Goal: Check status

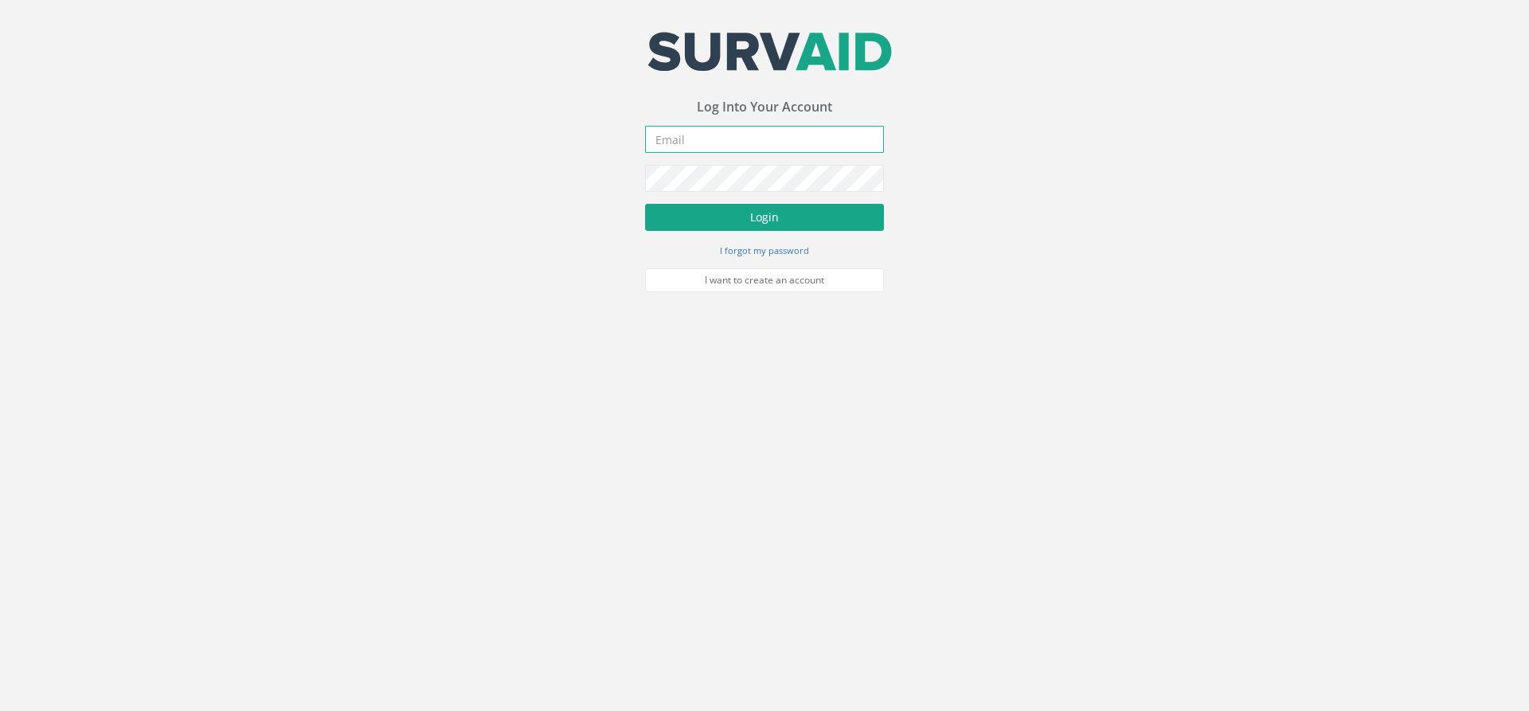
type input "[PERSON_NAME][EMAIL_ADDRESS][PERSON_NAME][DOMAIN_NAME]"
click at [774, 209] on button "Login" at bounding box center [764, 217] width 239 height 27
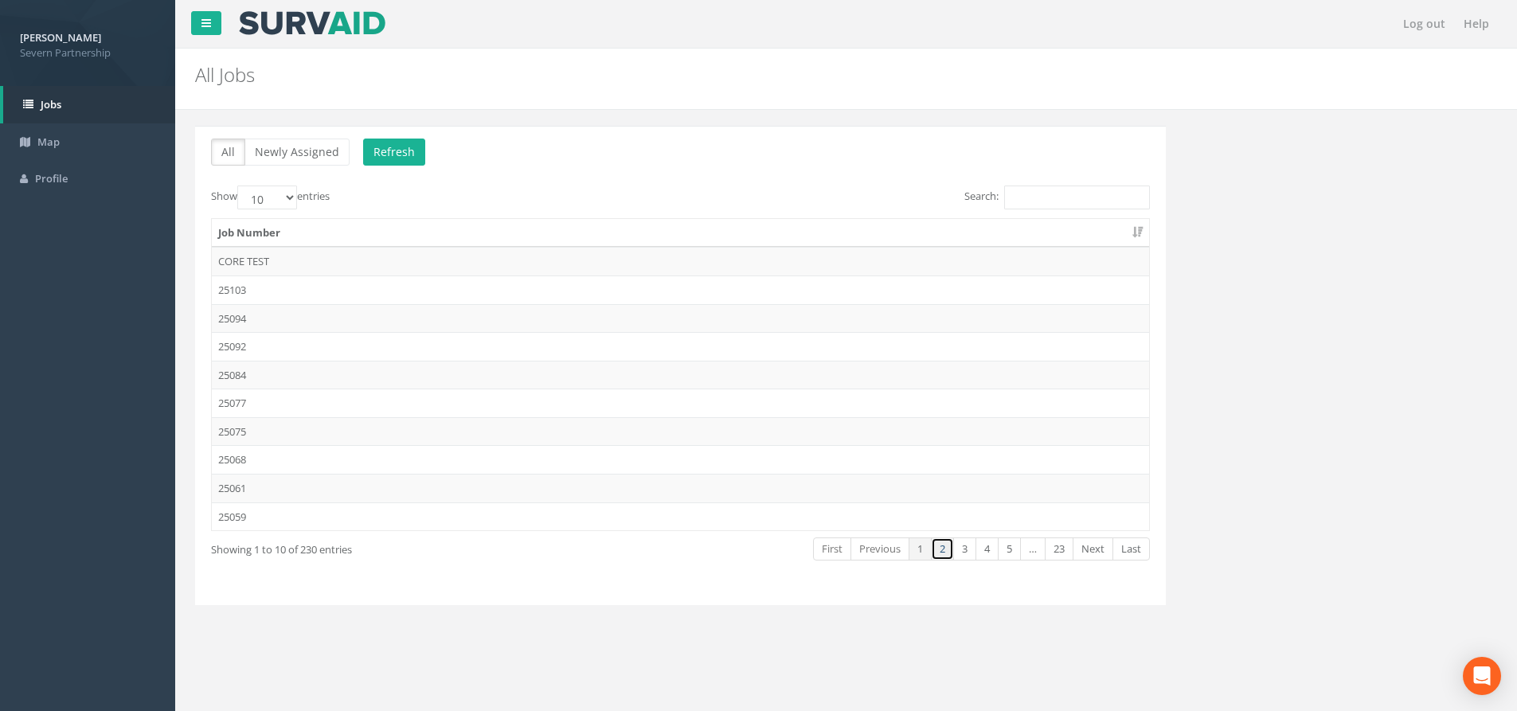
click at [937, 543] on link "2" at bounding box center [942, 549] width 23 height 23
click at [957, 547] on link "3" at bounding box center [964, 549] width 23 height 23
click at [991, 554] on link "4" at bounding box center [987, 549] width 23 height 23
click at [1010, 554] on link "5" at bounding box center [1009, 549] width 23 height 23
click at [1097, 550] on link "Next" at bounding box center [1093, 549] width 41 height 23
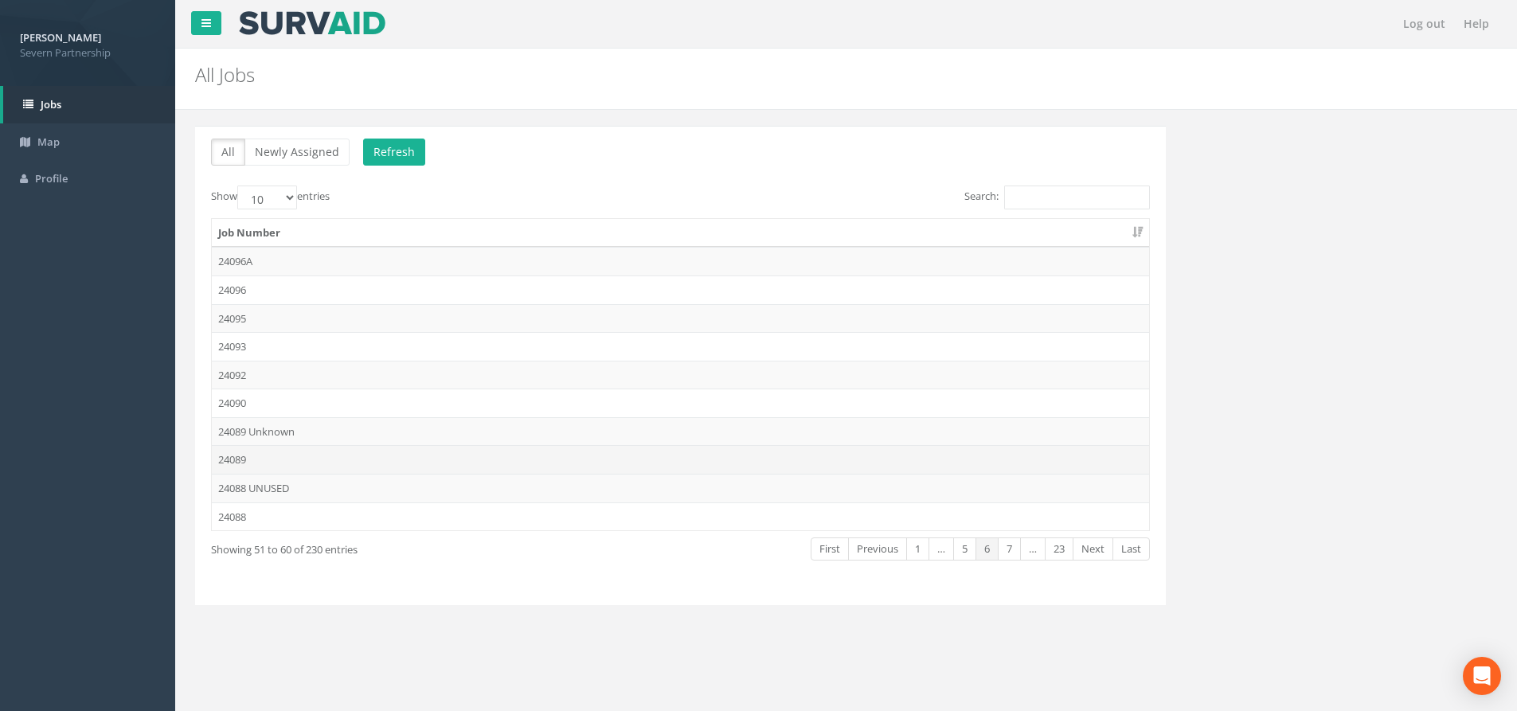
click at [288, 460] on td "24089" at bounding box center [680, 459] width 937 height 29
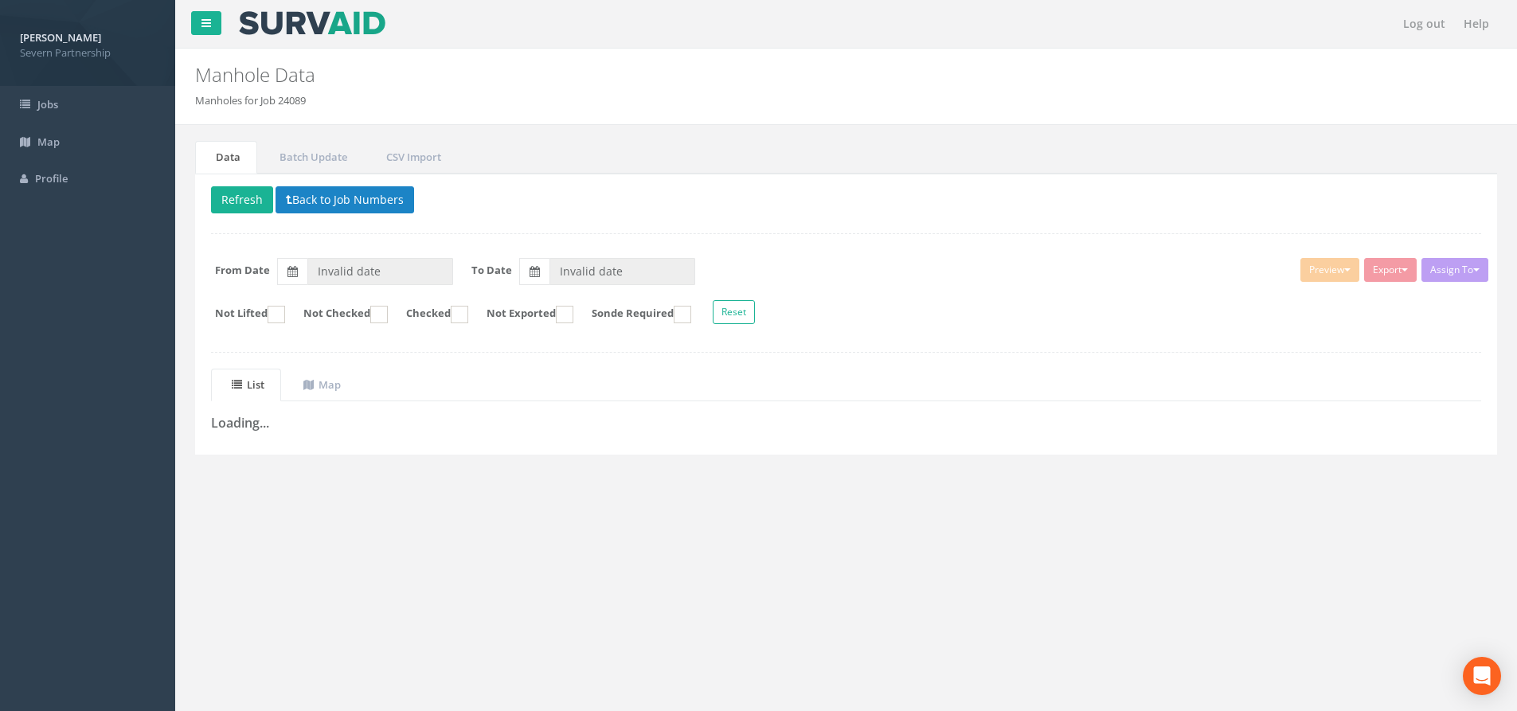
type input "[DATE]"
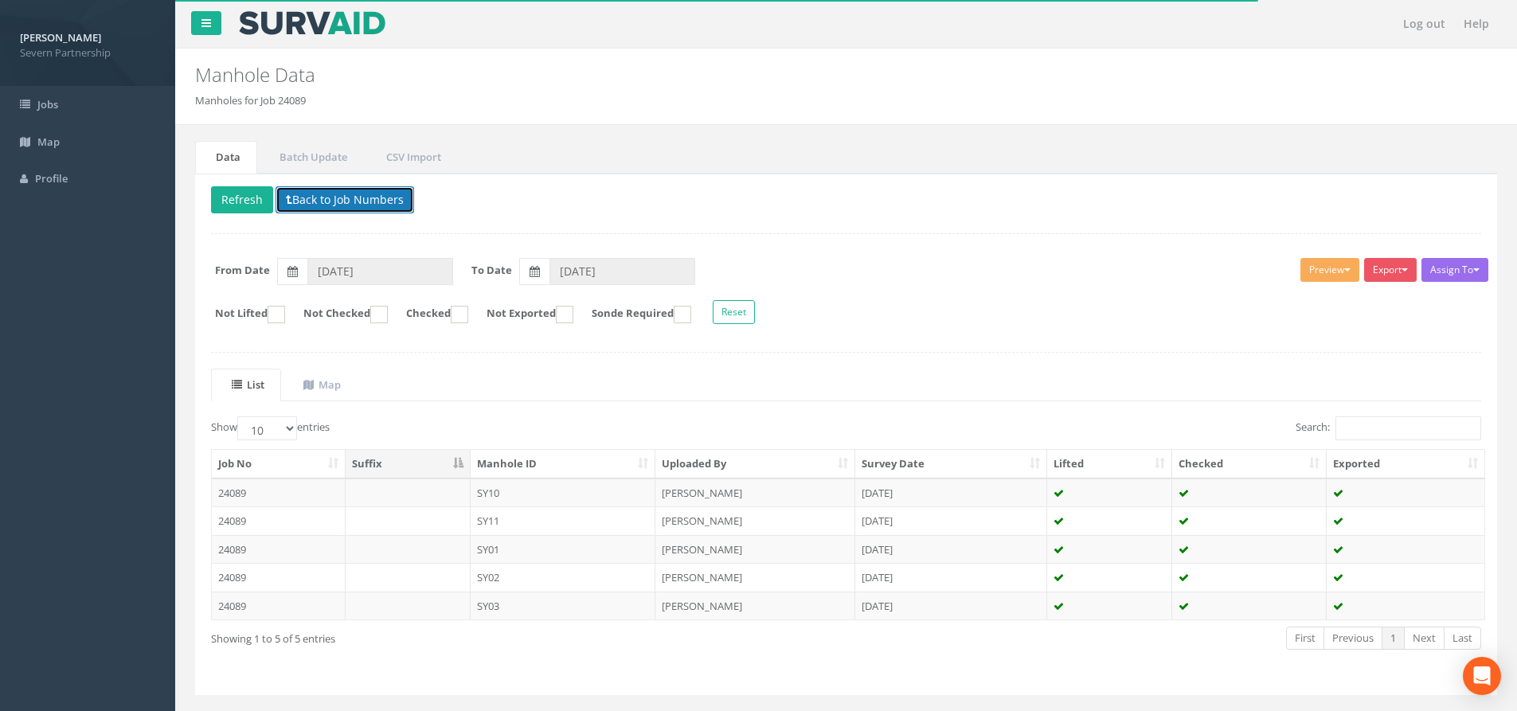
click at [328, 201] on button "Back to Job Numbers" at bounding box center [345, 199] width 139 height 27
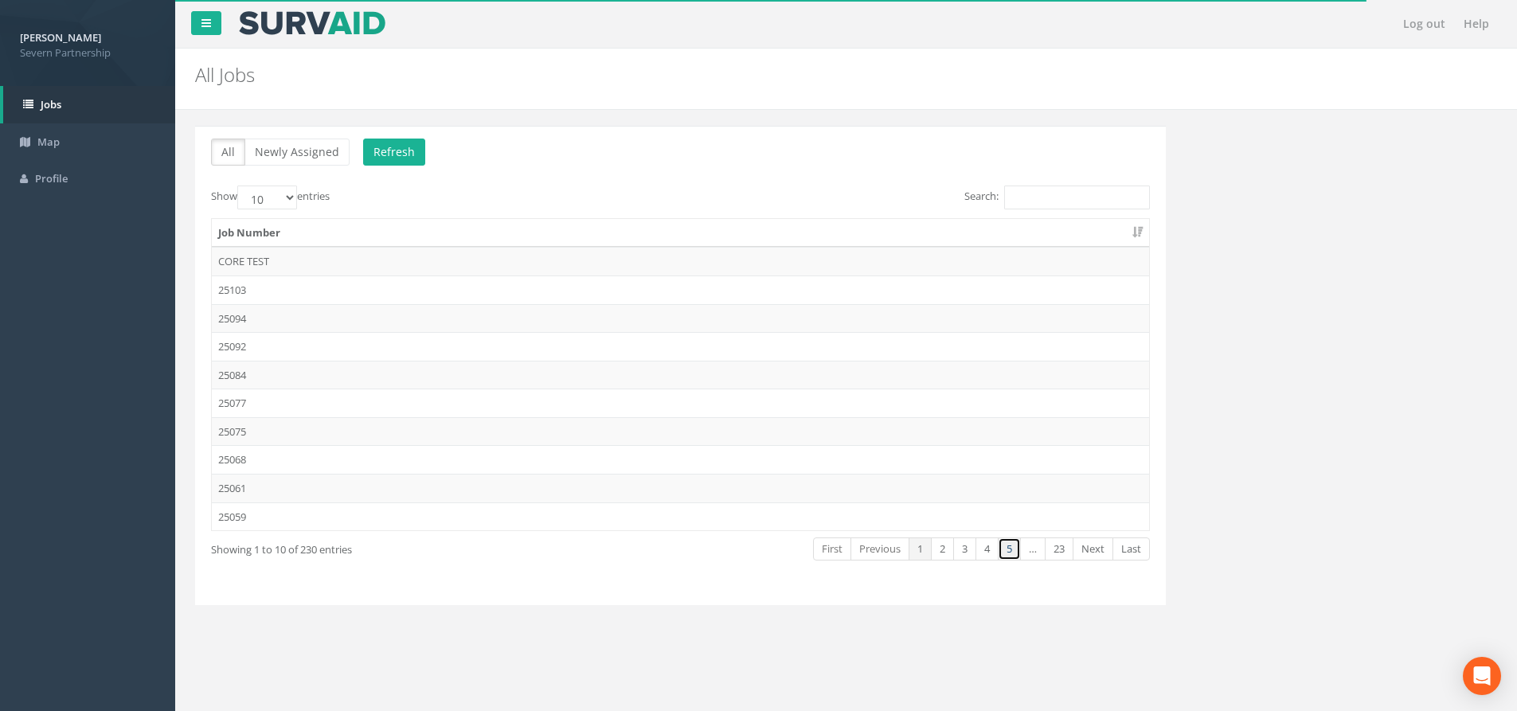
click at [1008, 551] on link "5" at bounding box center [1009, 549] width 23 height 23
click at [1088, 551] on link "Next" at bounding box center [1093, 549] width 41 height 23
click at [315, 436] on td "24089 Unknown" at bounding box center [680, 431] width 937 height 29
